Goal: Task Accomplishment & Management: Manage account settings

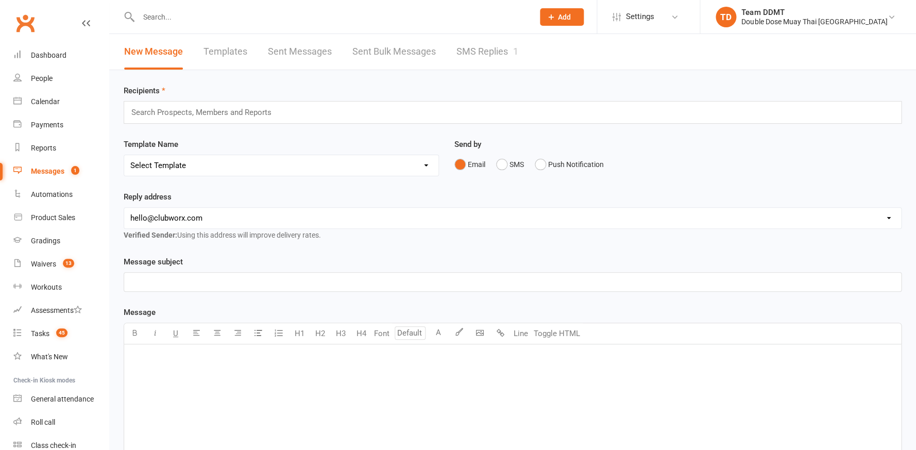
click at [470, 54] on link "SMS Replies 1" at bounding box center [488, 52] width 62 height 36
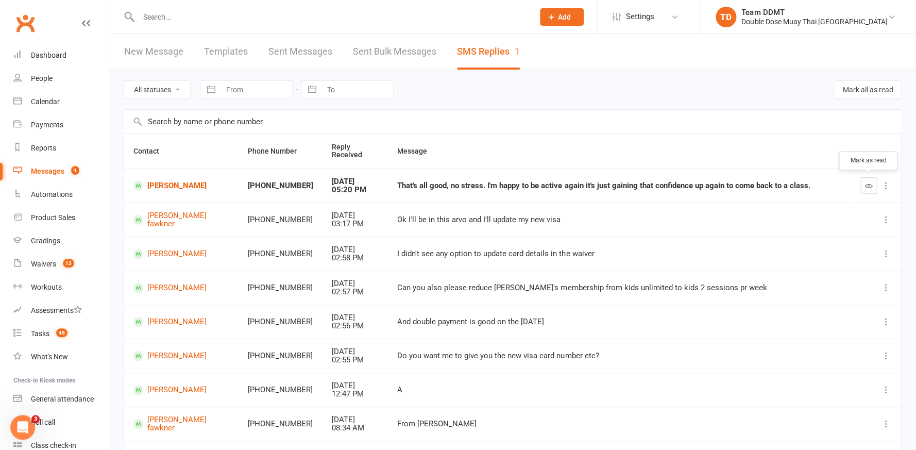
click at [862, 184] on button "button" at bounding box center [869, 185] width 16 height 16
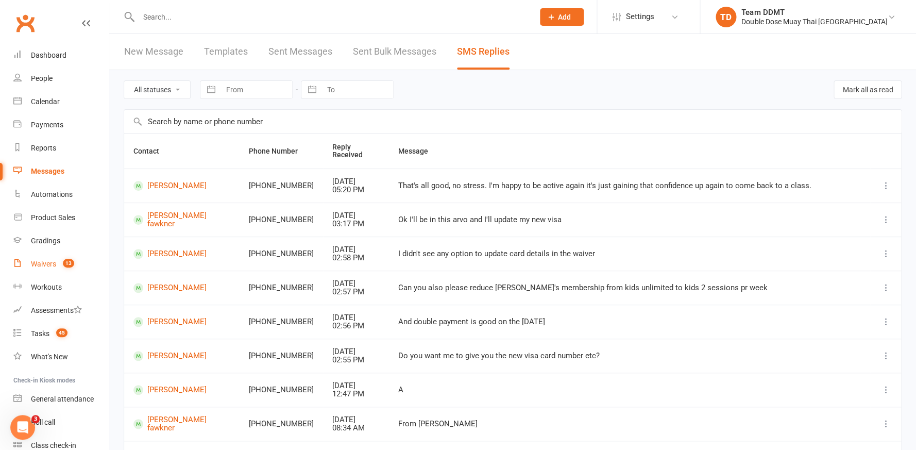
click at [40, 262] on div "Waivers" at bounding box center [43, 264] width 25 height 8
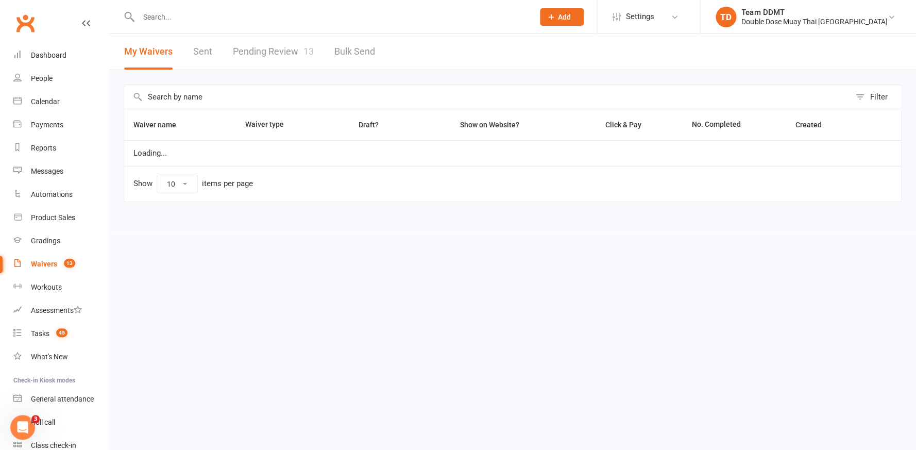
click at [275, 53] on link "Pending Review 13" at bounding box center [273, 52] width 81 height 36
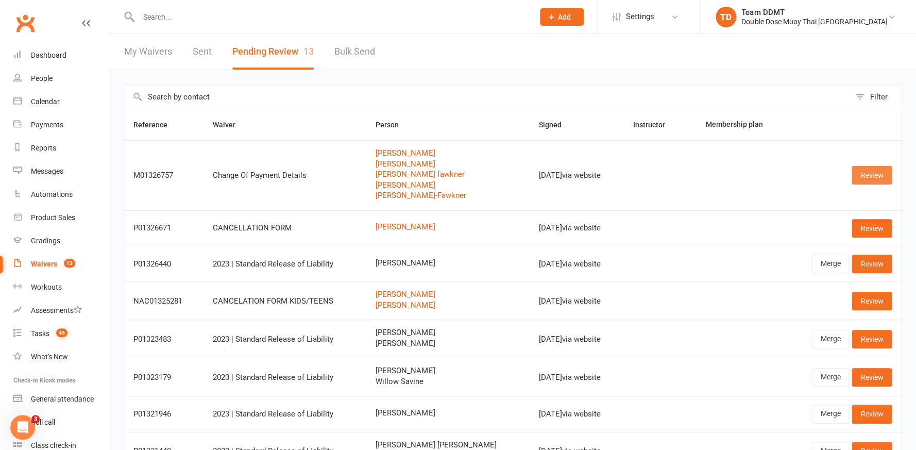
click at [864, 172] on link "Review" at bounding box center [872, 175] width 40 height 19
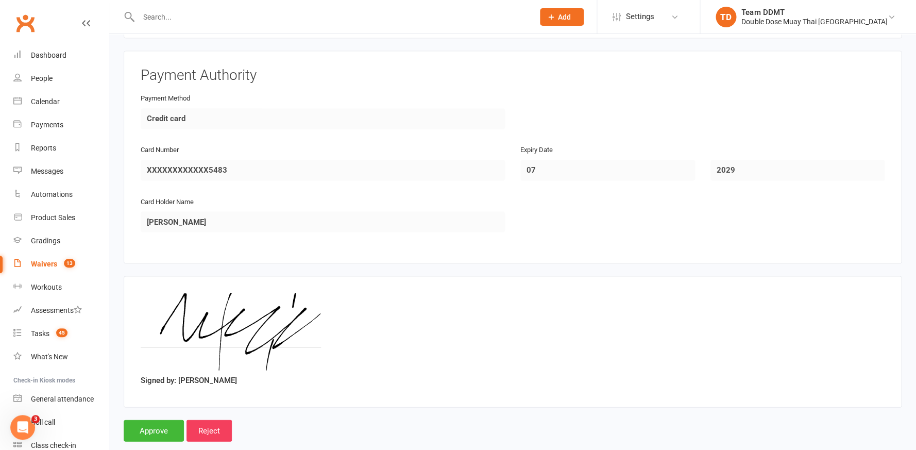
scroll to position [2078, 0]
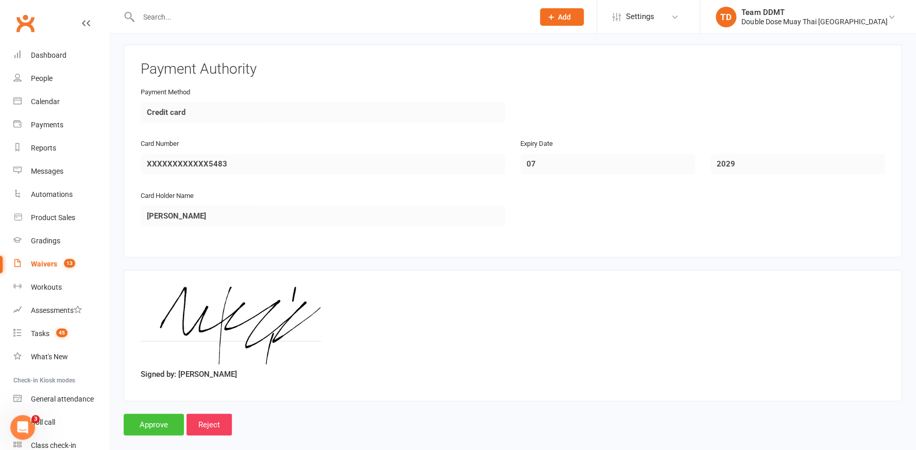
click at [166, 413] on input "Approve" at bounding box center [154, 424] width 60 height 22
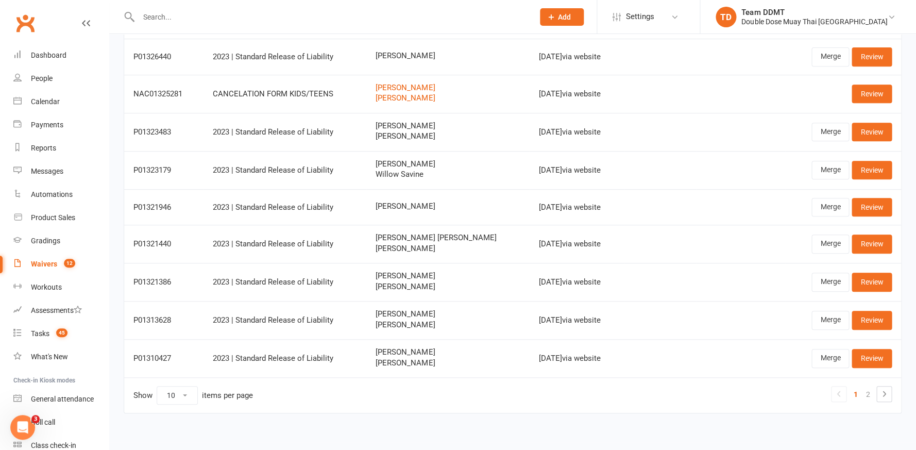
scroll to position [144, 0]
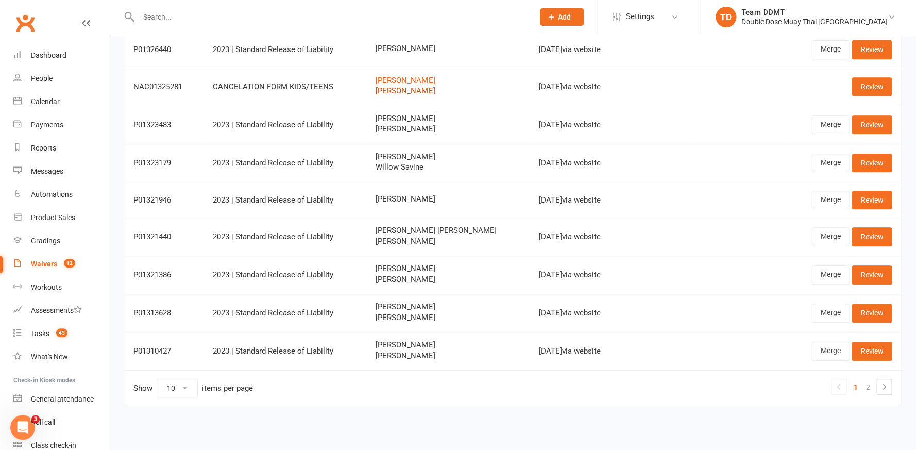
click at [391, 87] on link "[PERSON_NAME]" at bounding box center [448, 91] width 145 height 9
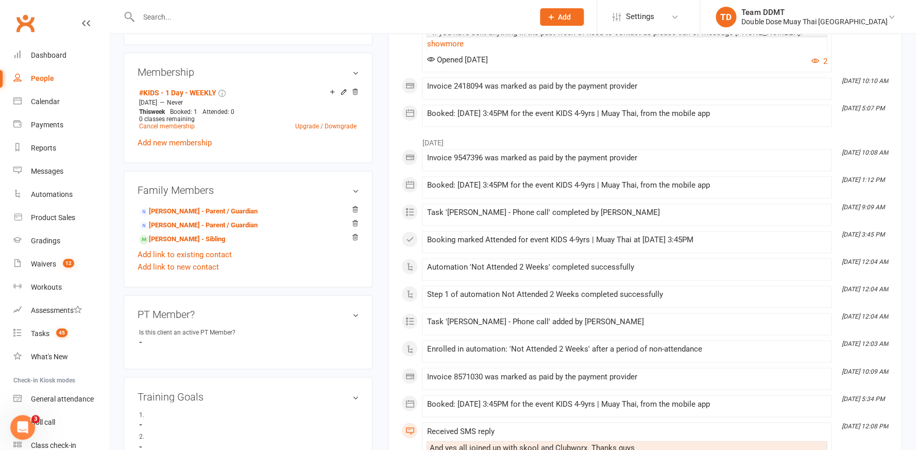
scroll to position [401, 0]
click at [198, 233] on link "[PERSON_NAME] - Sibling" at bounding box center [182, 238] width 86 height 11
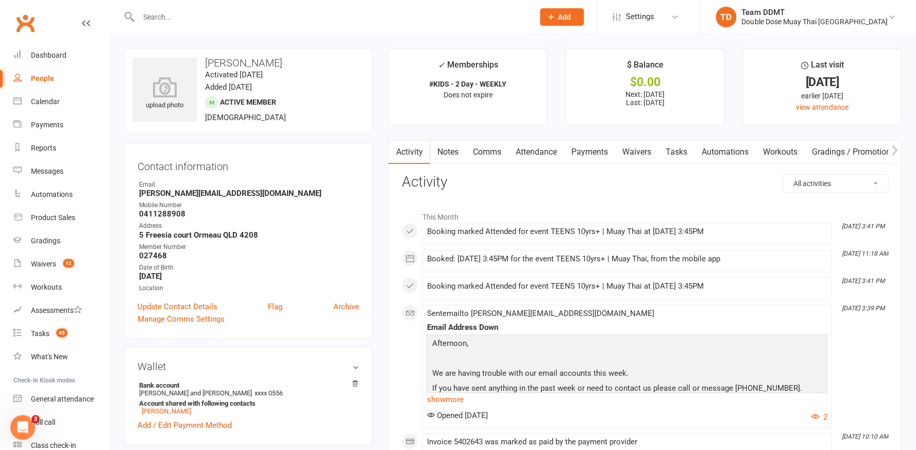
click at [453, 150] on link "Notes" at bounding box center [448, 152] width 36 height 24
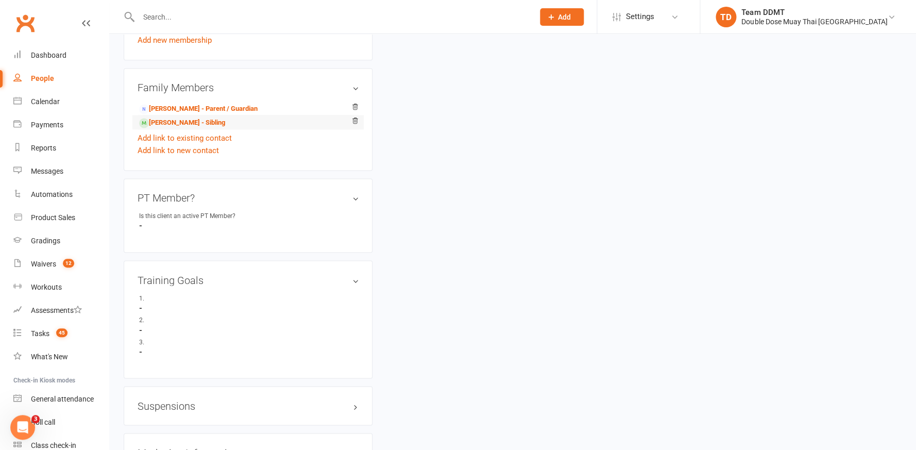
scroll to position [504, 0]
click at [180, 116] on link "[PERSON_NAME] - Sibling" at bounding box center [182, 121] width 86 height 11
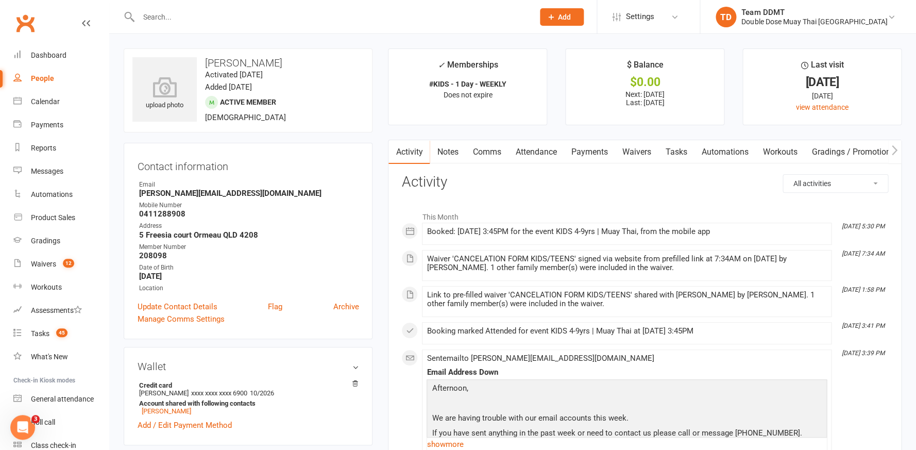
click at [453, 154] on link "Notes" at bounding box center [448, 152] width 36 height 24
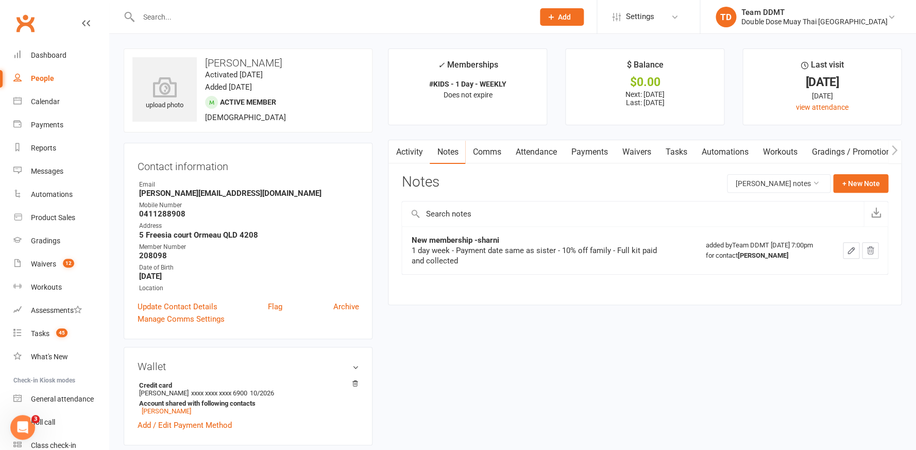
click at [517, 151] on link "Attendance" at bounding box center [536, 152] width 56 height 24
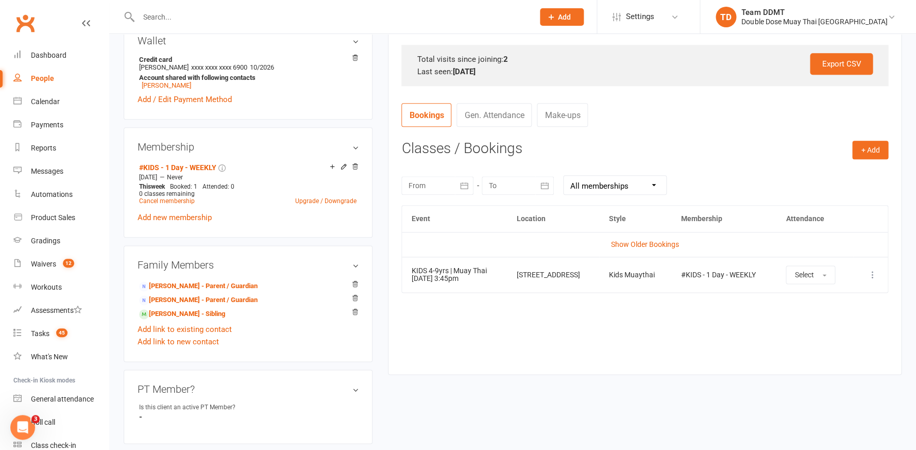
scroll to position [326, 0]
click at [639, 240] on link "Show Older Bookings" at bounding box center [645, 244] width 68 height 8
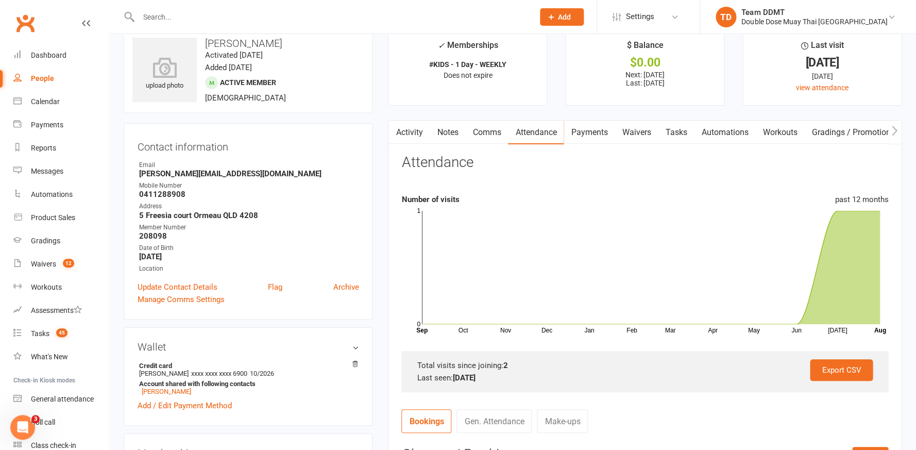
scroll to position [0, 0]
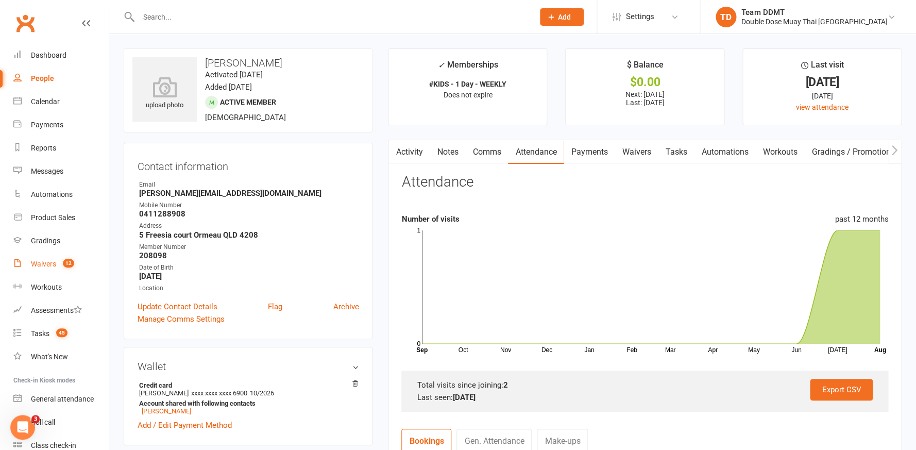
click at [52, 264] on div "Waivers" at bounding box center [43, 264] width 25 height 8
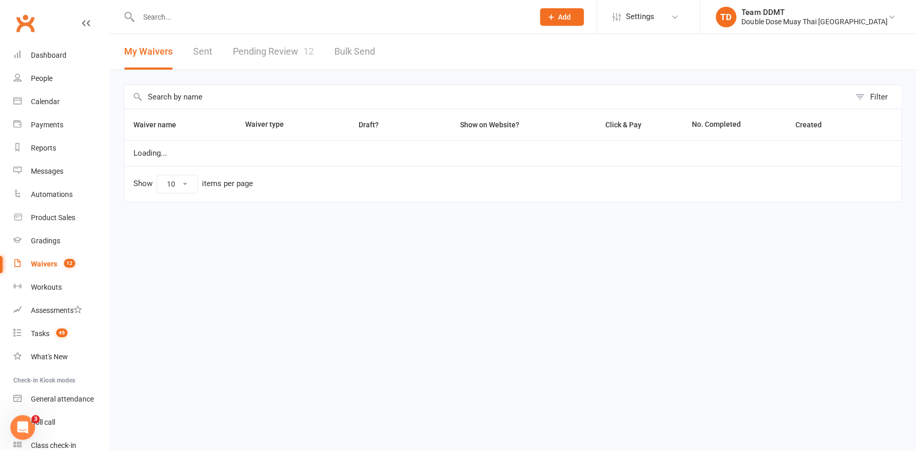
click at [292, 51] on link "Pending Review 12" at bounding box center [273, 52] width 81 height 36
